Goal: Transaction & Acquisition: Subscribe to service/newsletter

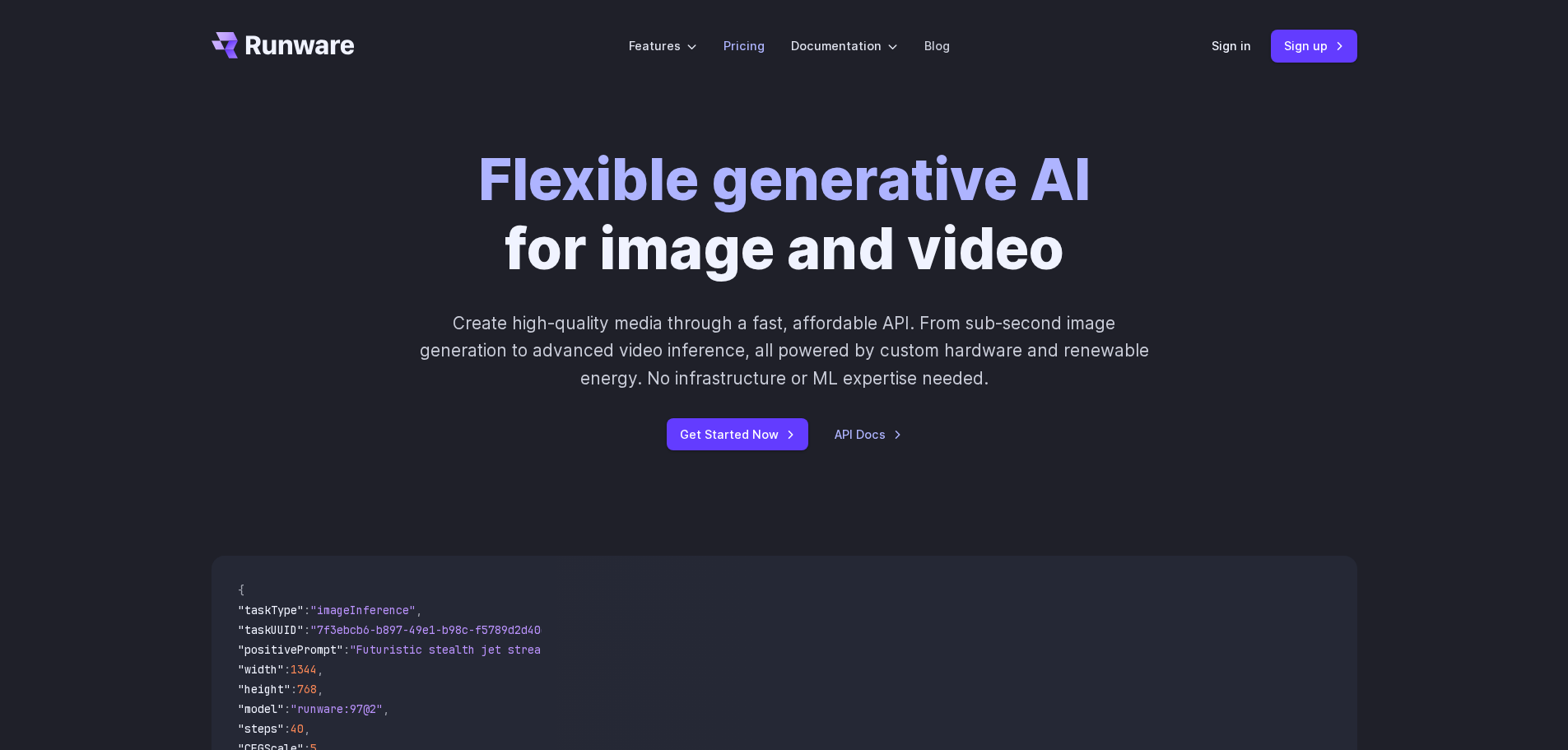
click at [741, 46] on link "Pricing" at bounding box center [745, 46] width 41 height 19
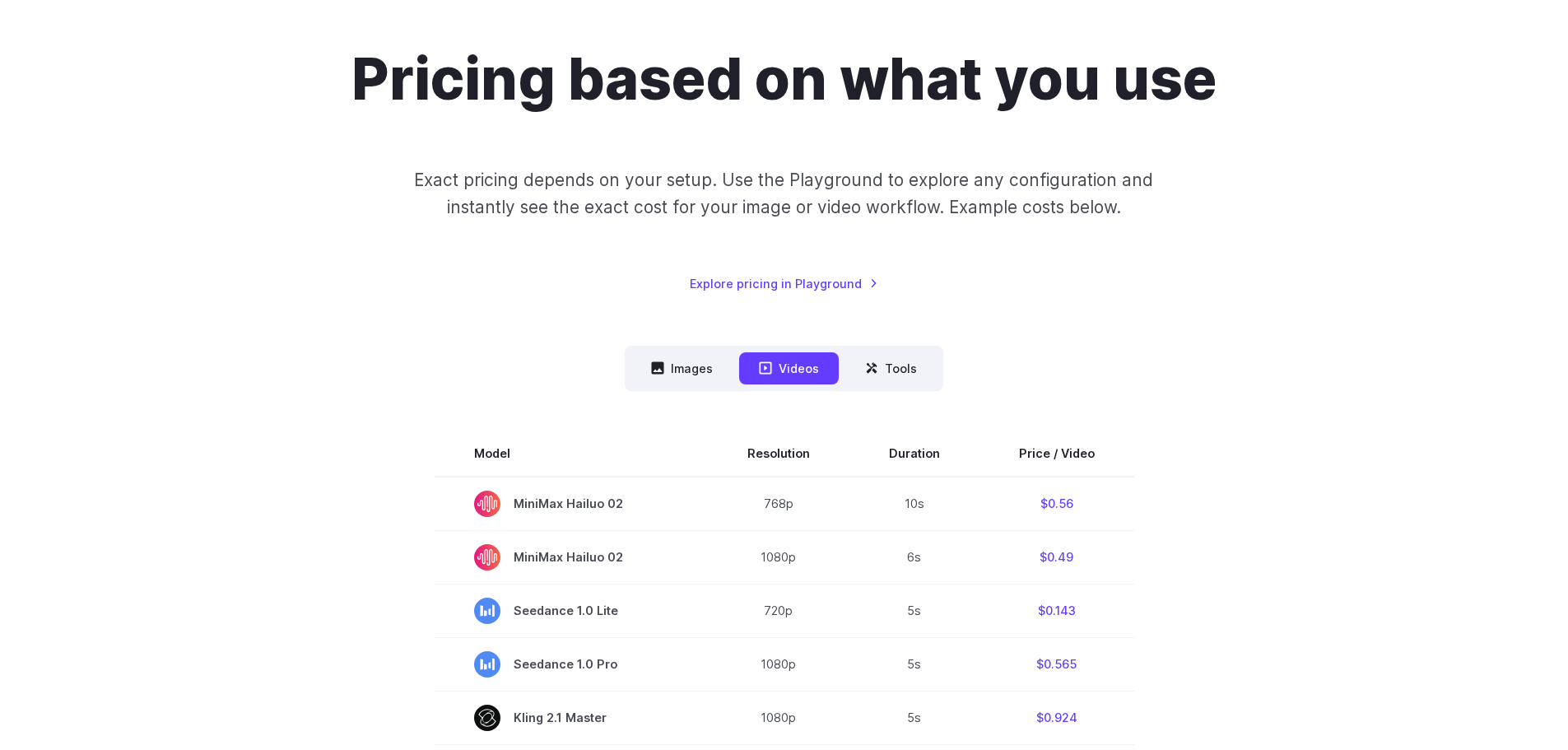
scroll to position [164, 0]
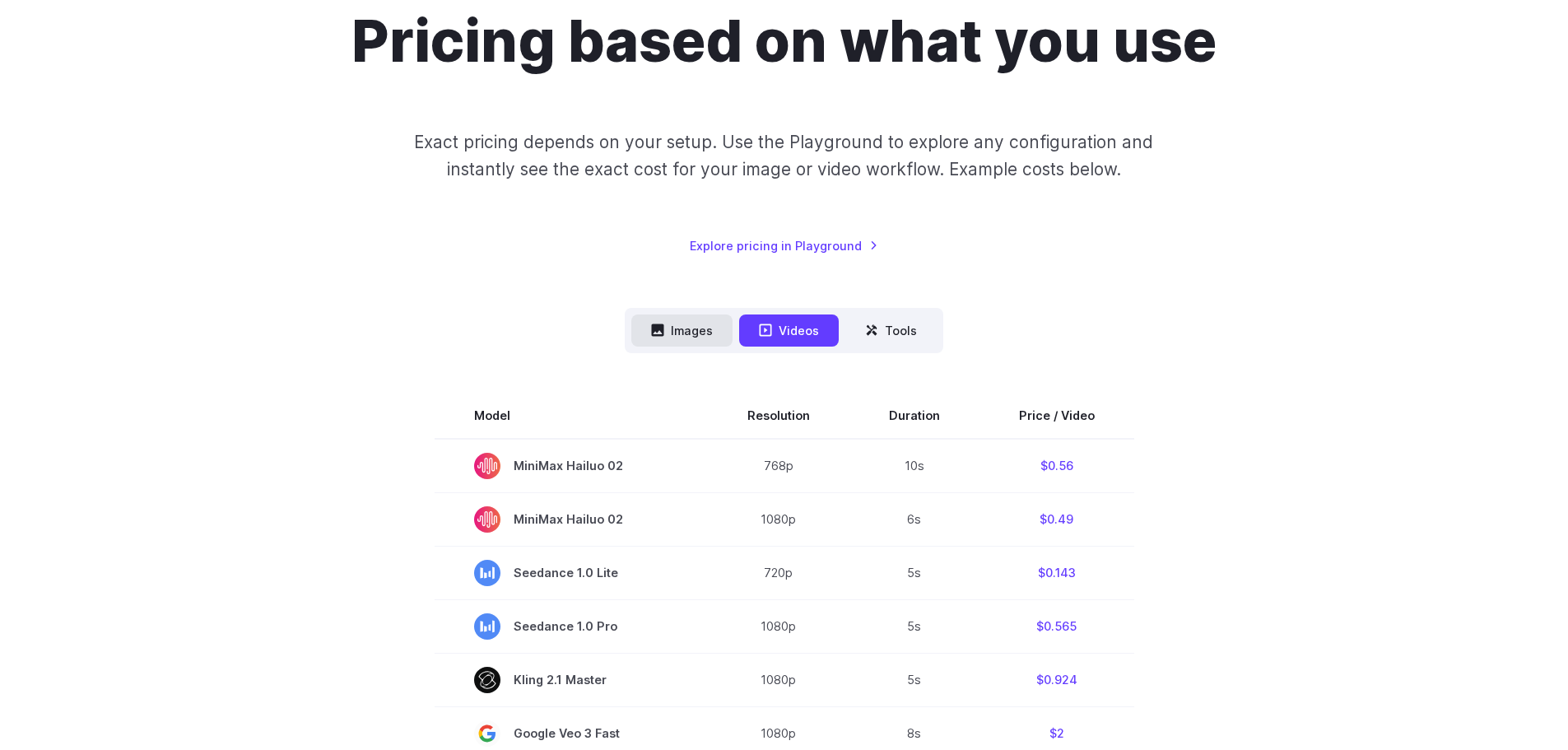
click at [685, 331] on button "Images" at bounding box center [682, 330] width 102 height 32
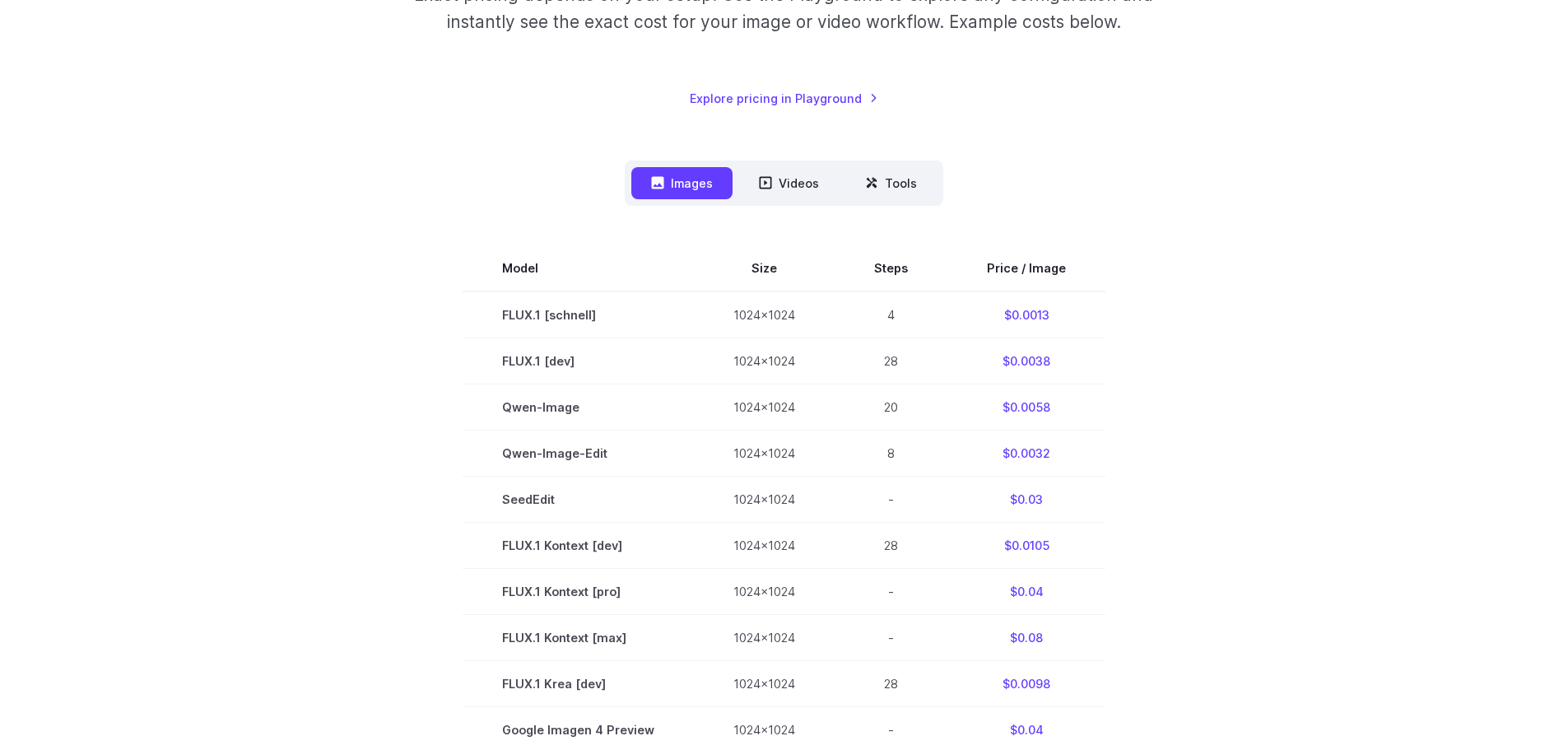
scroll to position [329, 0]
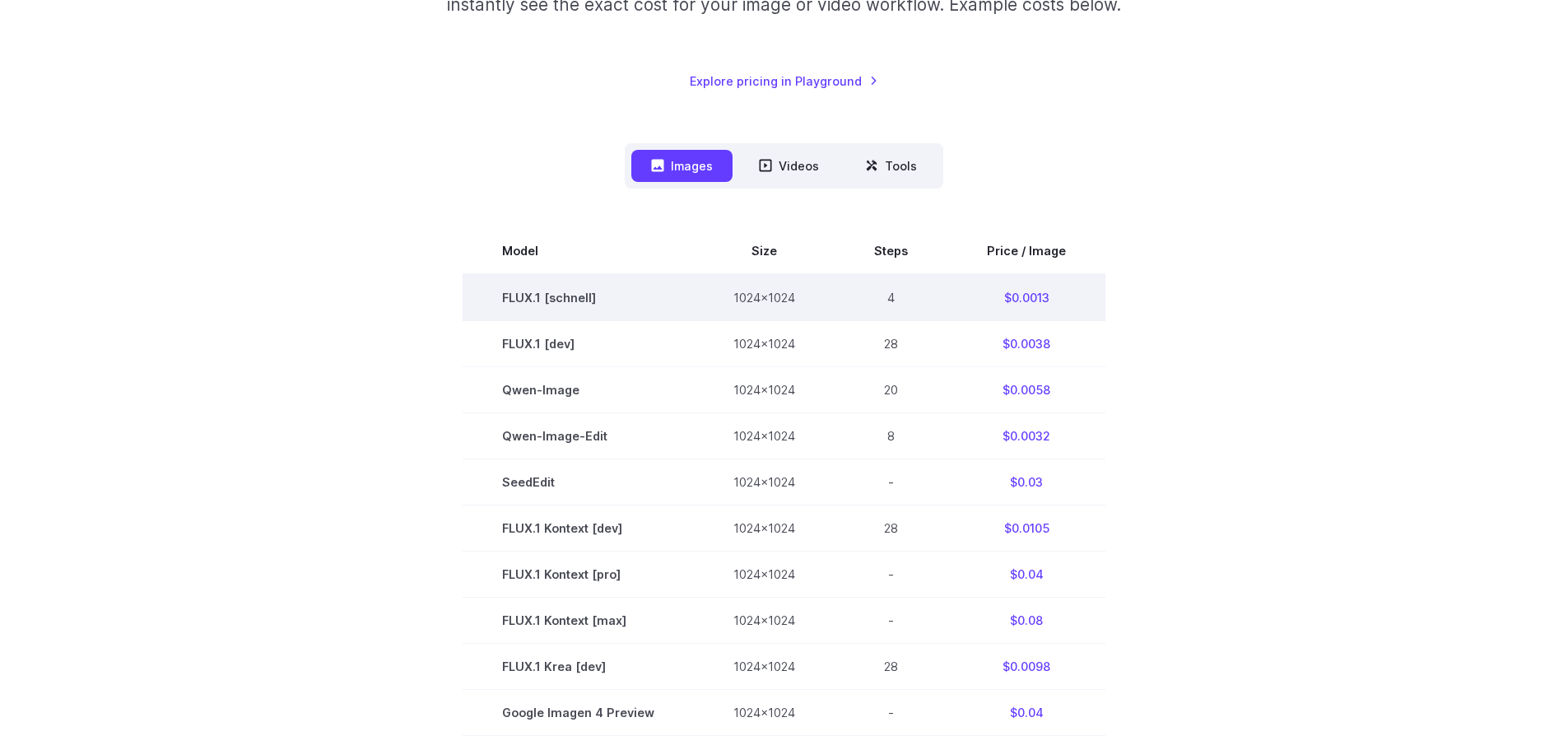
click at [576, 301] on td "FLUX.1 [schnell]" at bounding box center [578, 298] width 231 height 47
click at [530, 296] on td "FLUX.1 [schnell]" at bounding box center [578, 298] width 231 height 47
click at [1022, 297] on td "$0.0013" at bounding box center [1027, 298] width 158 height 47
drag, startPoint x: 1000, startPoint y: 301, endPoint x: 1064, endPoint y: 289, distance: 65.1
click at [1064, 289] on td "$0.0013" at bounding box center [1027, 298] width 158 height 47
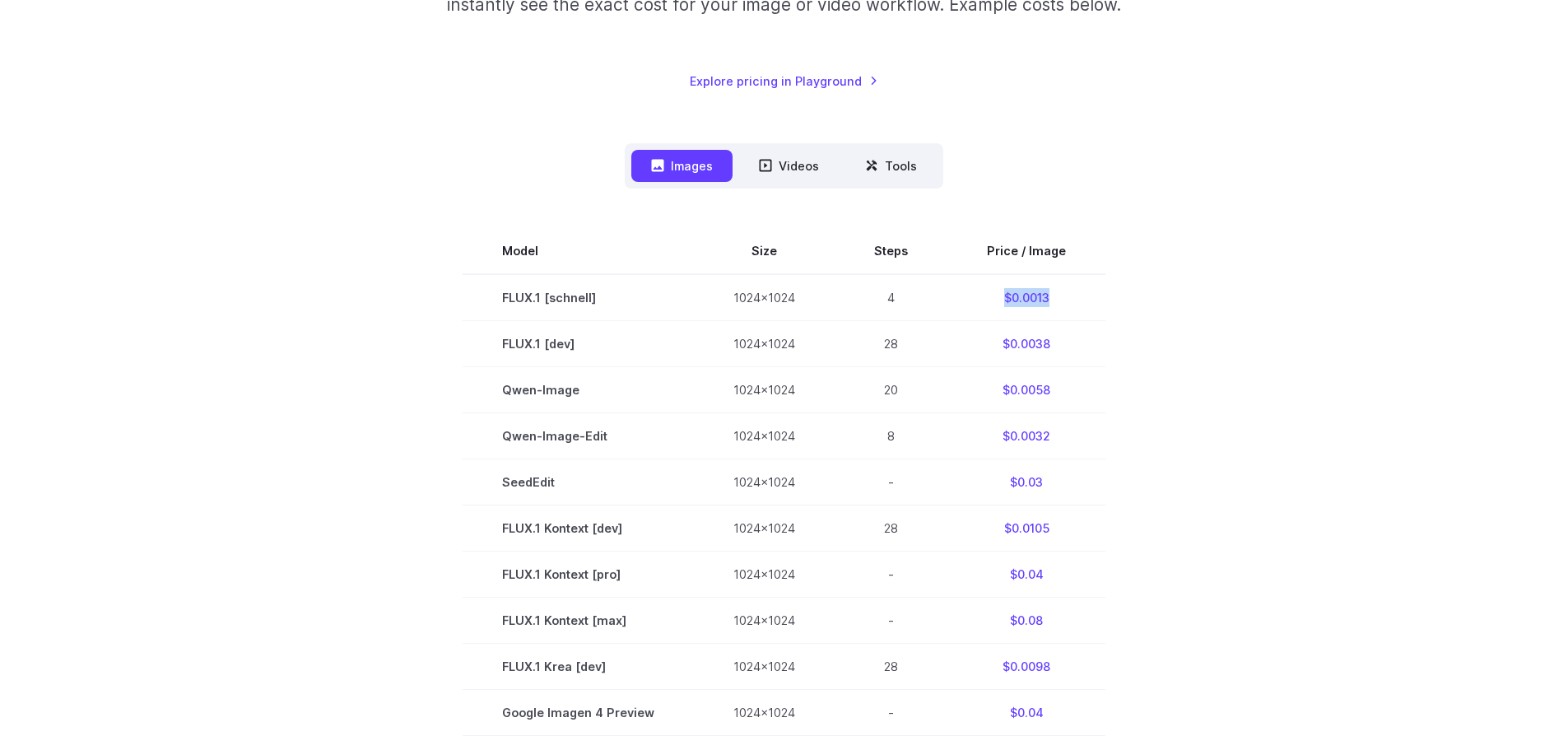
copy td "$0.0013"
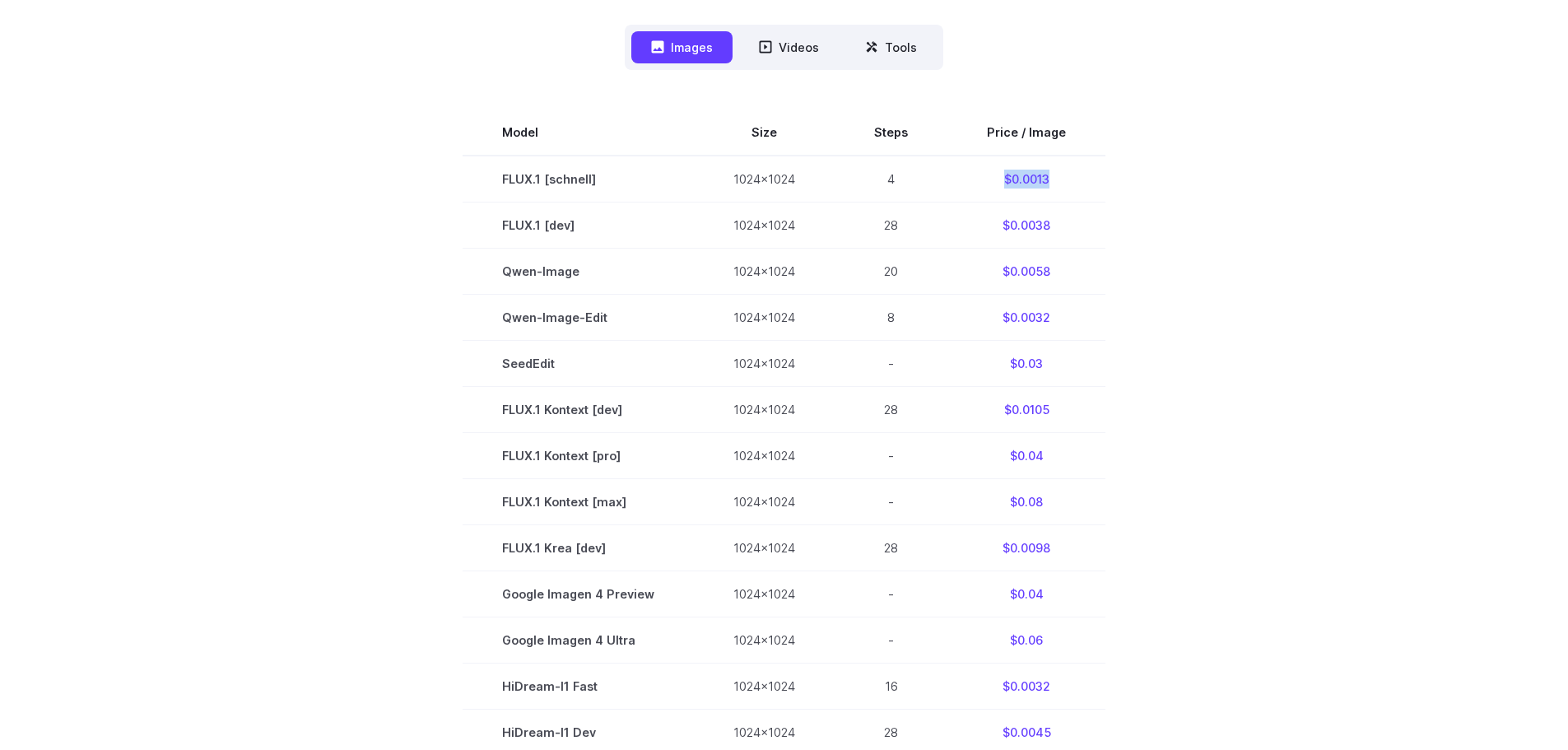
scroll to position [412, 0]
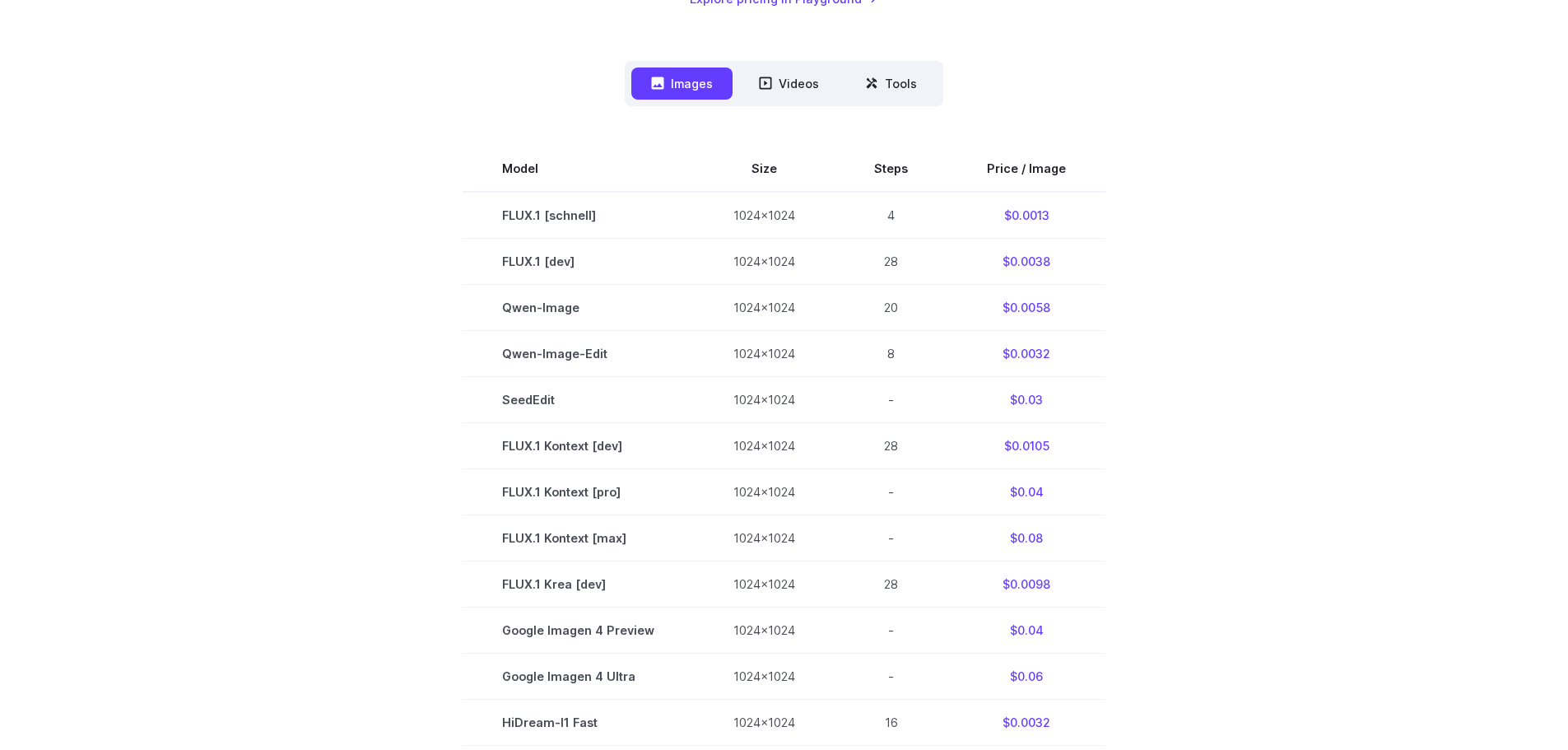
click at [1174, 227] on section "Model Size Steps Price / Image FLUX.1 [schnell] 1024x1024 4 $0.0013 FLUX.1 [dev…" at bounding box center [784, 584] width 1146 height 877
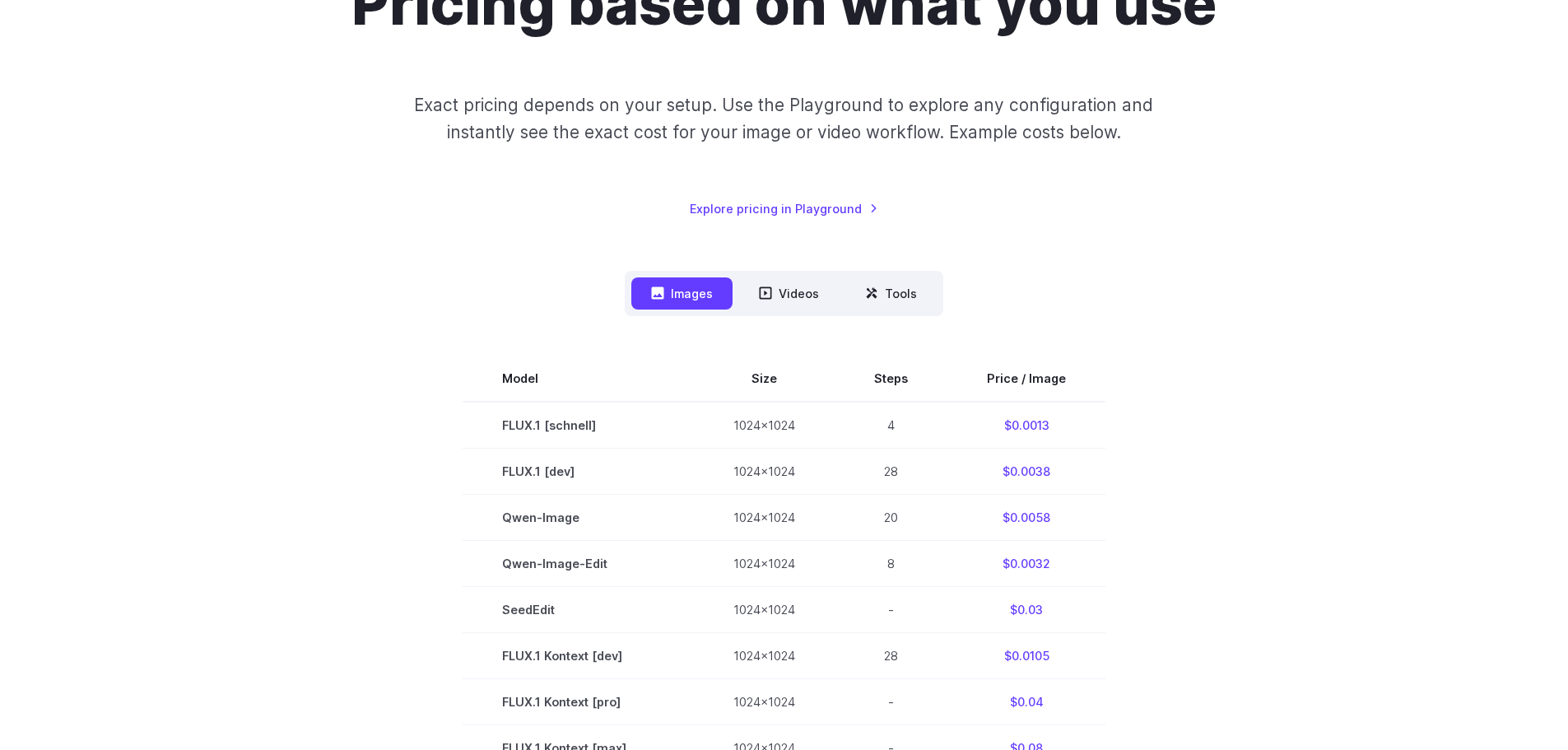
scroll to position [0, 0]
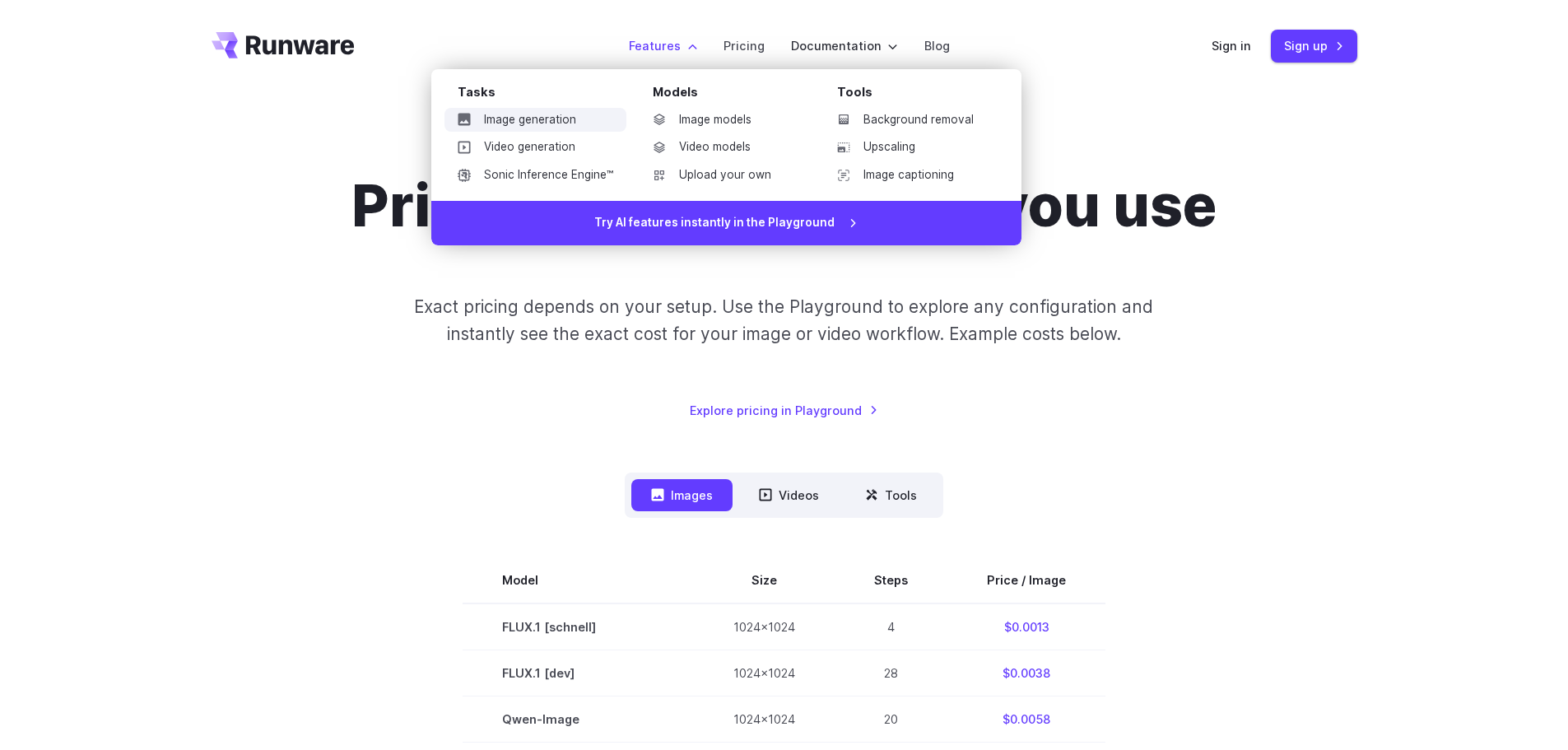
click at [544, 125] on link "Image generation" at bounding box center [536, 120] width 182 height 24
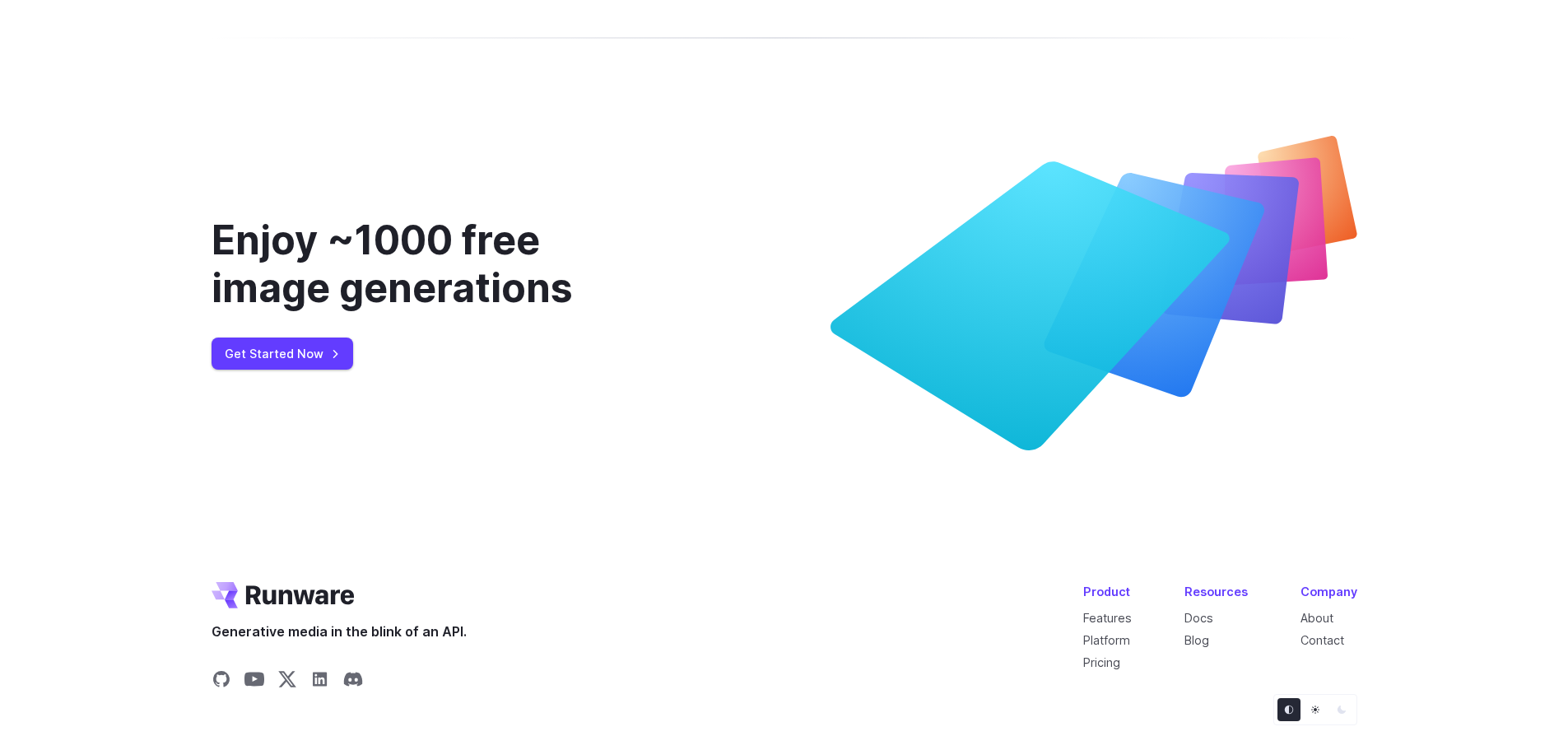
scroll to position [6689, 0]
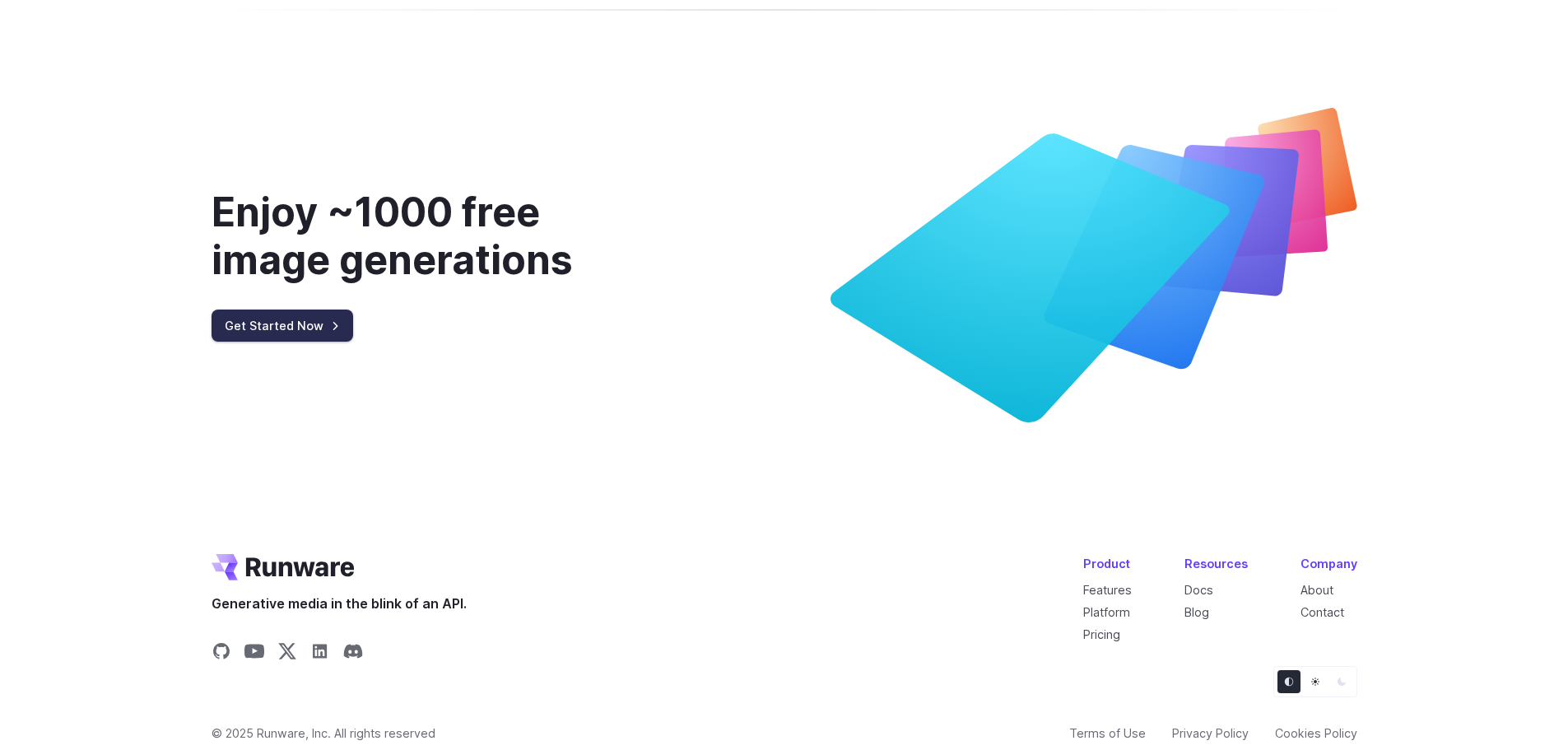
click at [288, 309] on link "Get Started Now" at bounding box center [282, 325] width 142 height 32
